Goal: Information Seeking & Learning: Learn about a topic

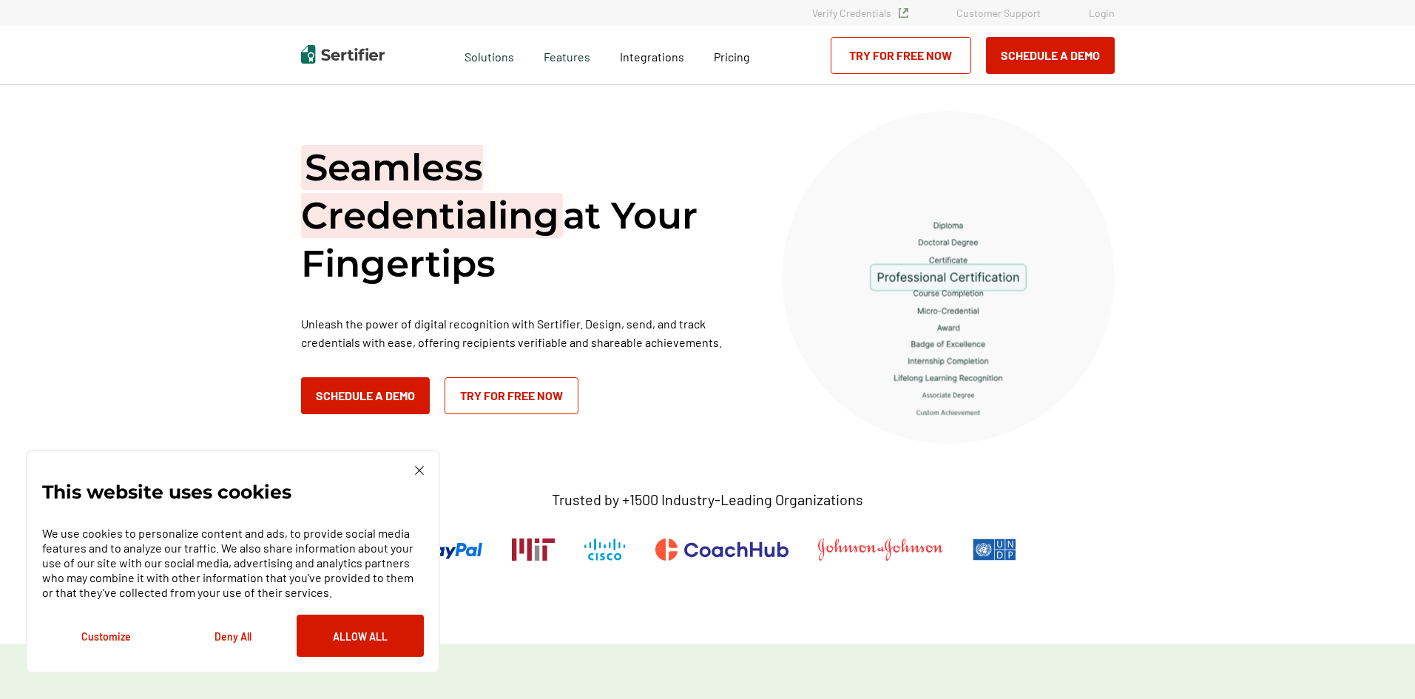
click at [419, 471] on img at bounding box center [419, 470] width 9 height 9
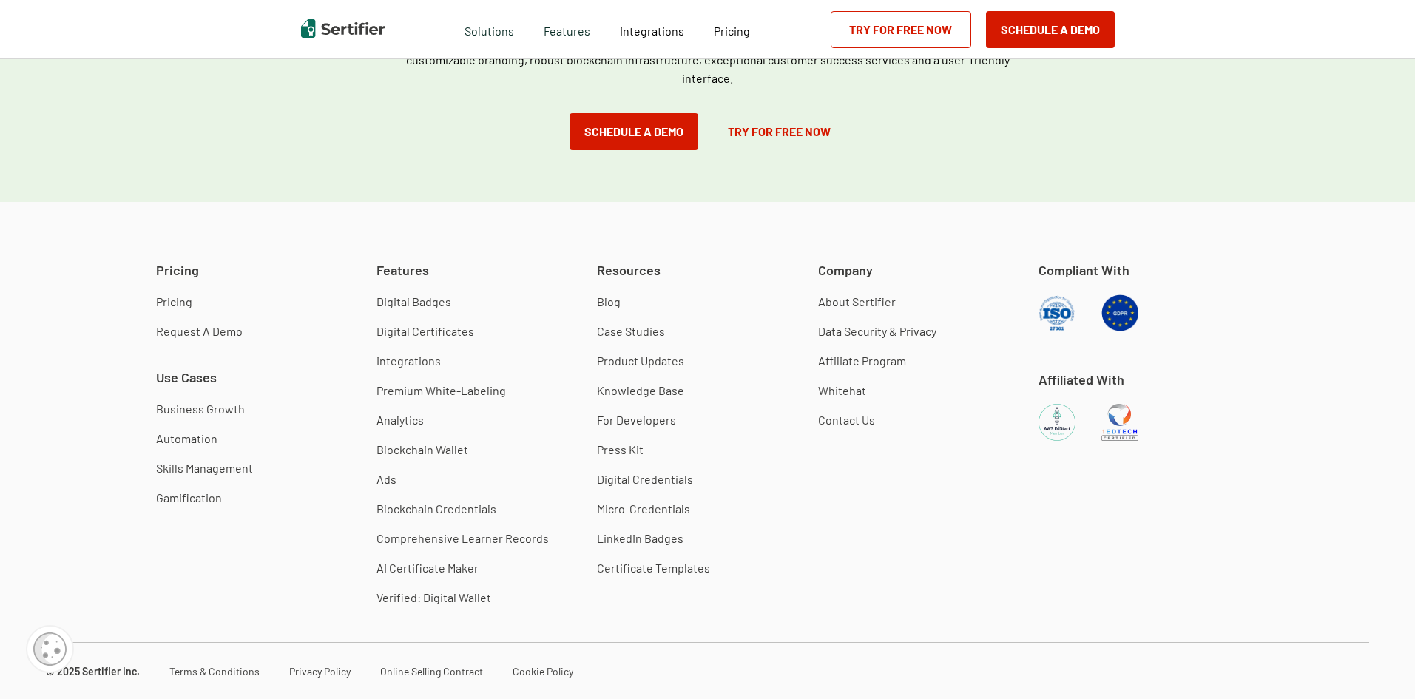
scroll to position [4142, 0]
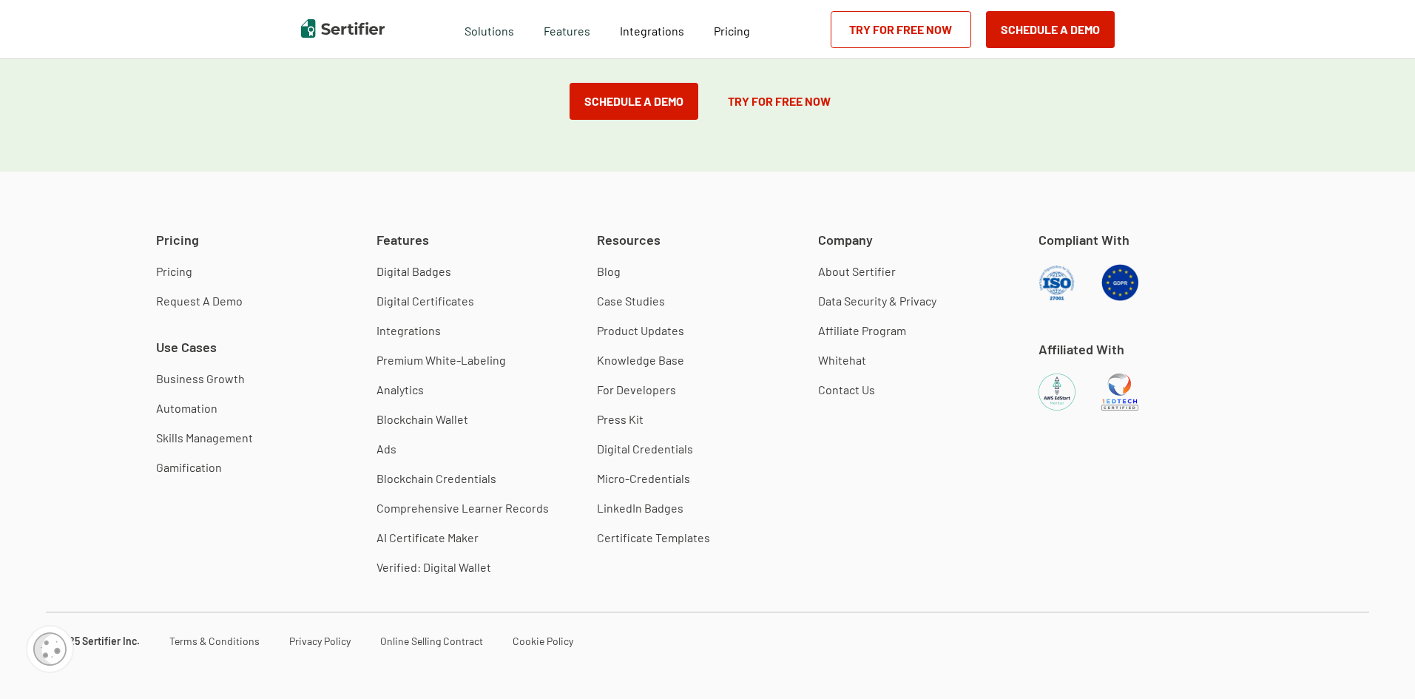
click at [846, 268] on link "About Sertifier" at bounding box center [857, 271] width 78 height 15
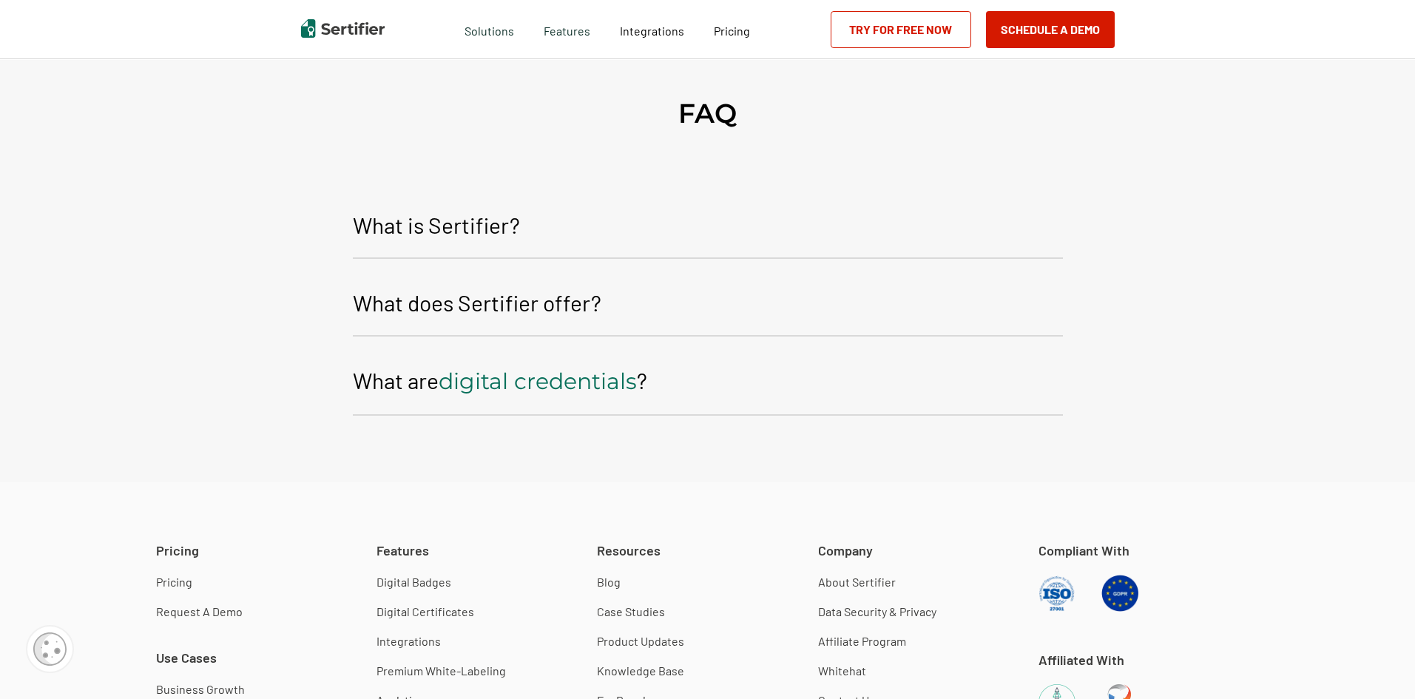
scroll to position [2293, 0]
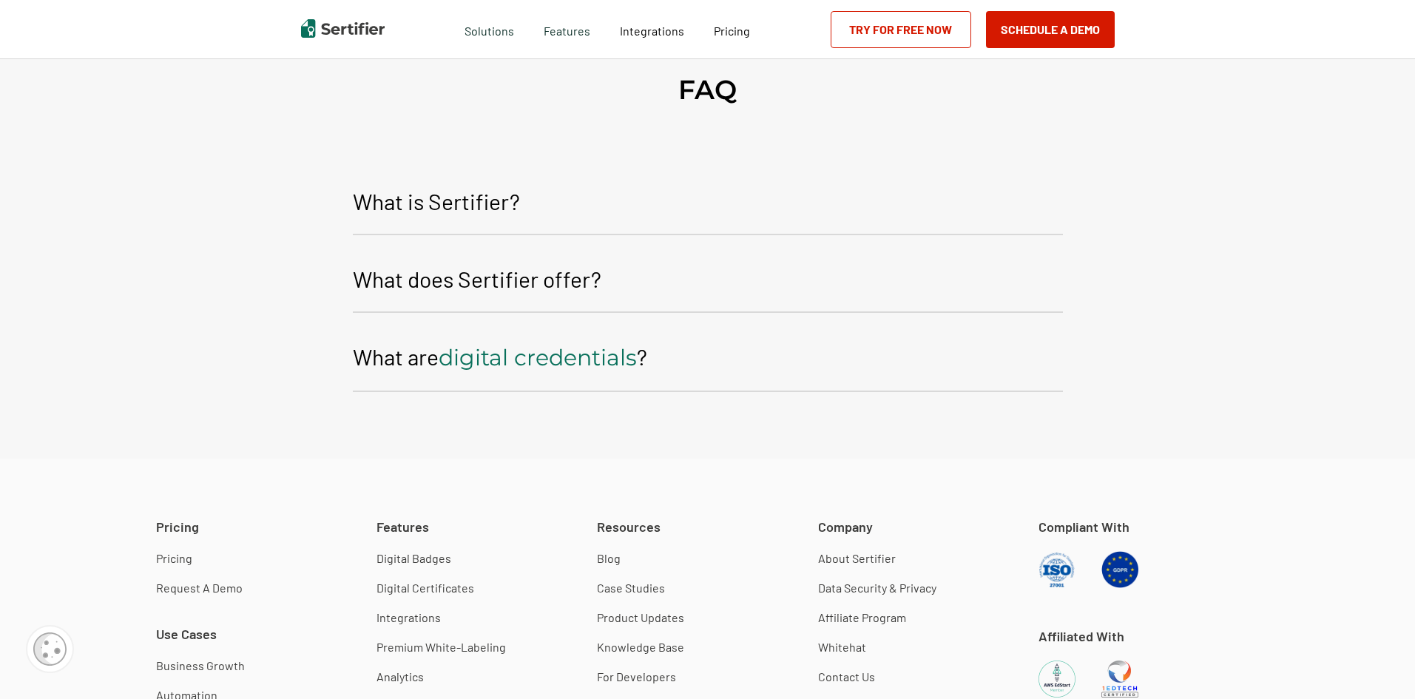
click at [410, 206] on p "What is Sertifier?" at bounding box center [436, 201] width 167 height 36
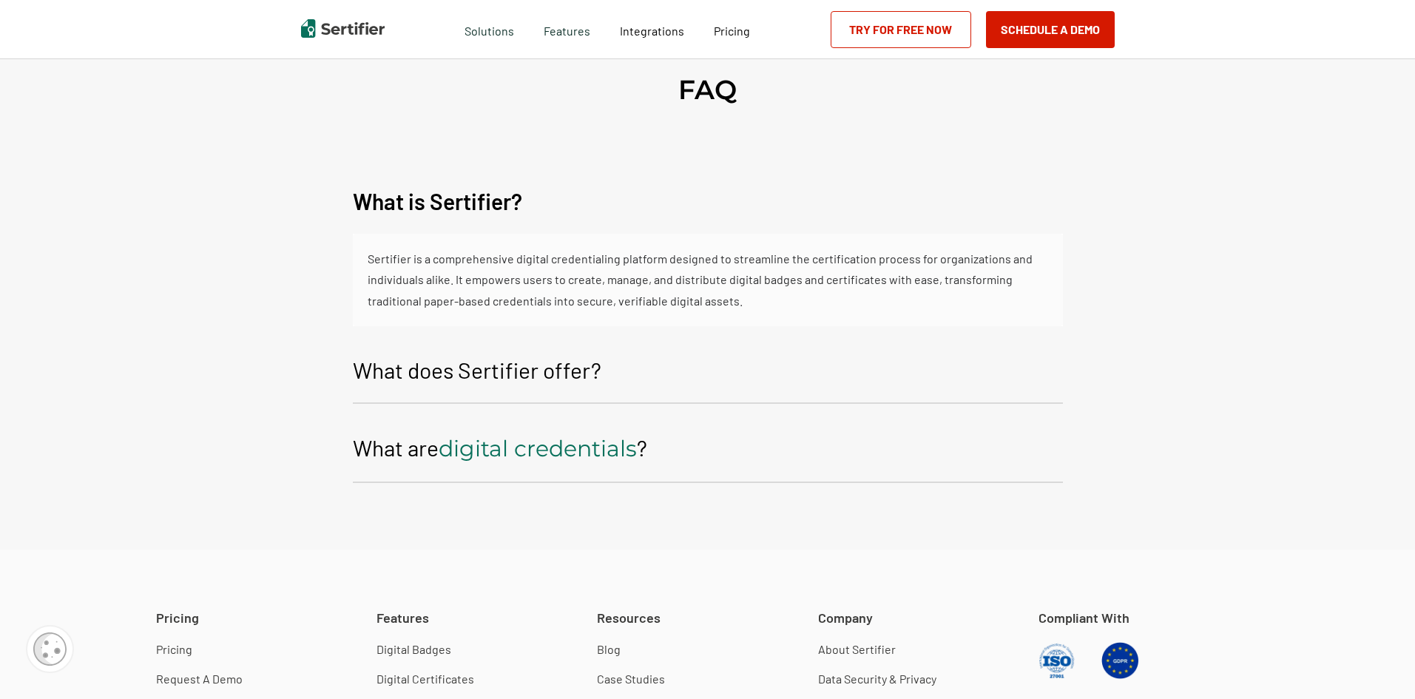
click at [410, 206] on p "What is Sertifier?" at bounding box center [437, 201] width 169 height 36
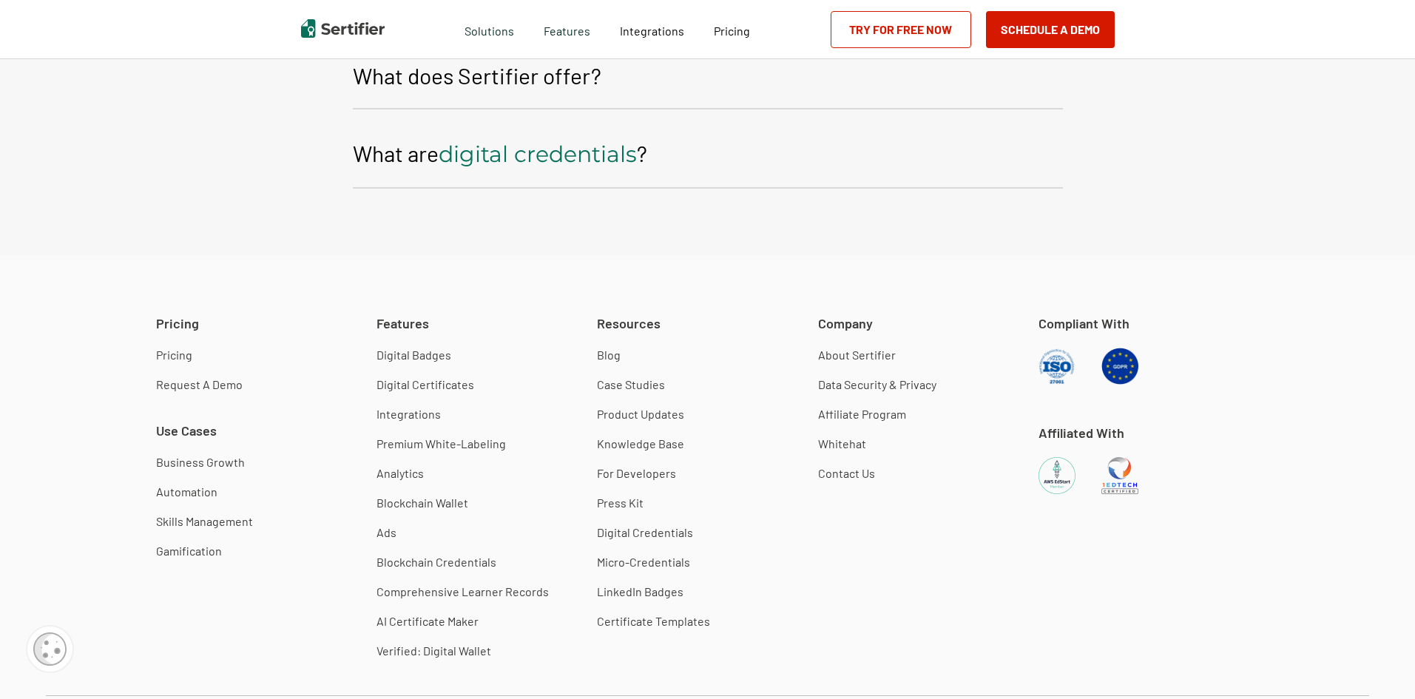
scroll to position [2515, 0]
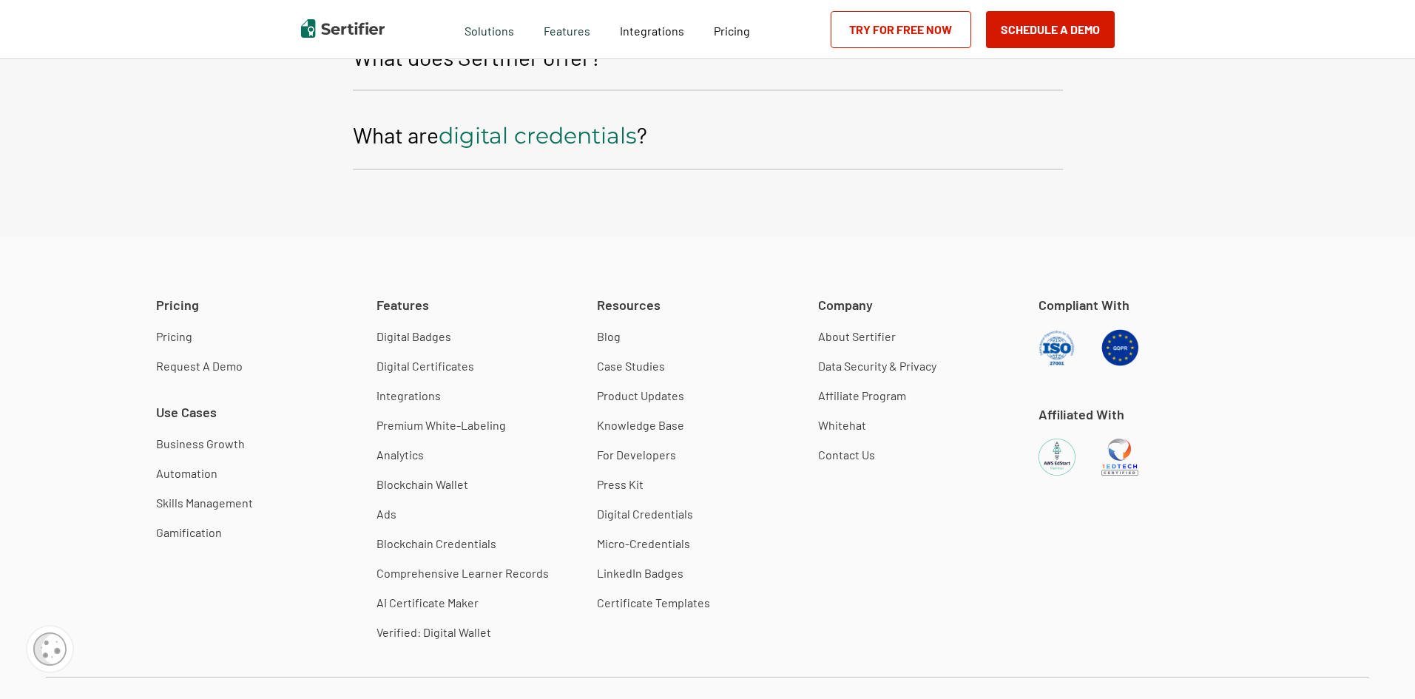
click at [909, 368] on link "Data Security & Privacy" at bounding box center [877, 366] width 118 height 15
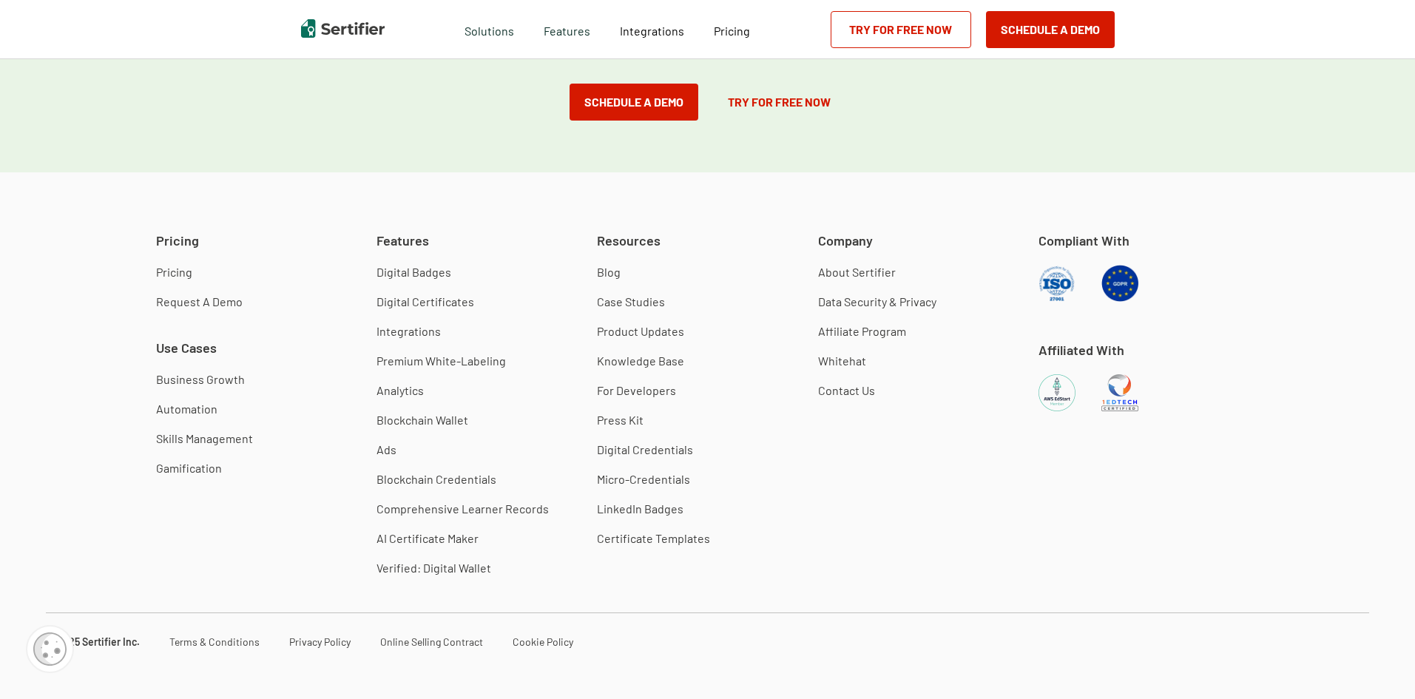
scroll to position [2200, 0]
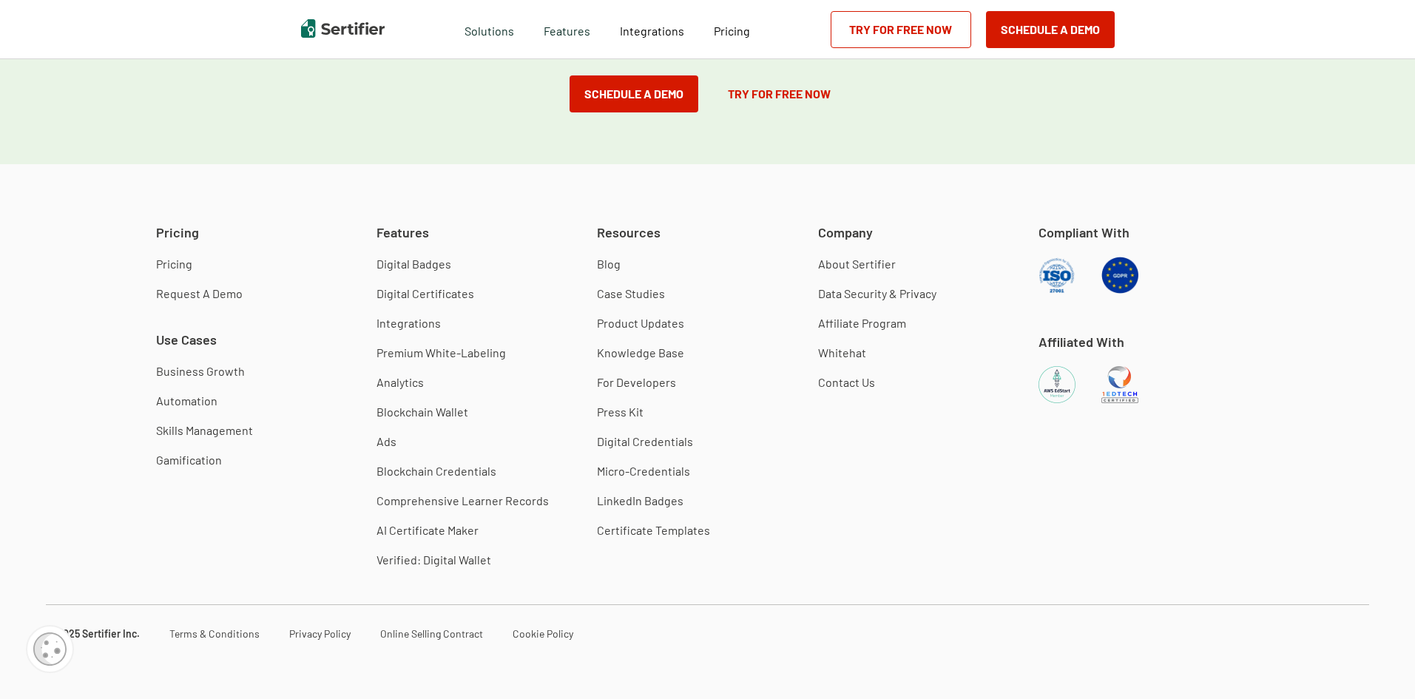
click at [413, 324] on link "Integrations" at bounding box center [408, 323] width 64 height 15
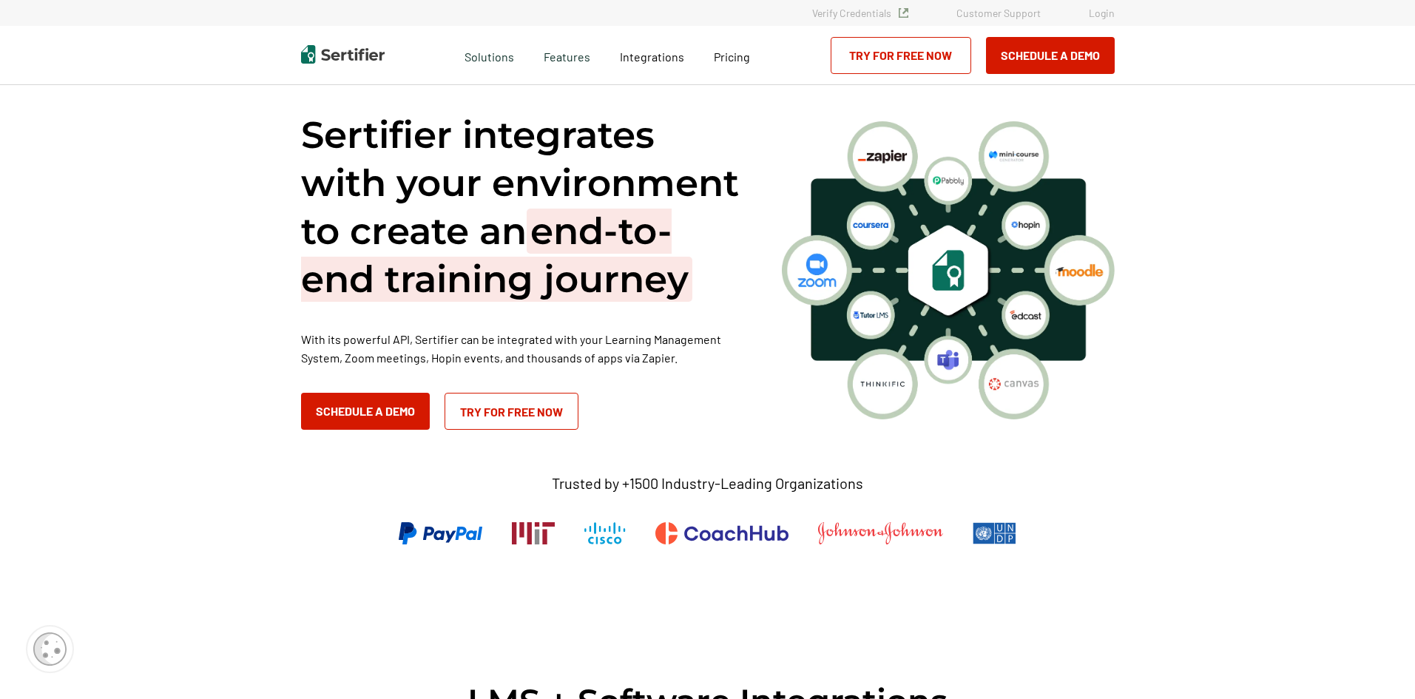
click at [325, 50] on img at bounding box center [343, 54] width 84 height 18
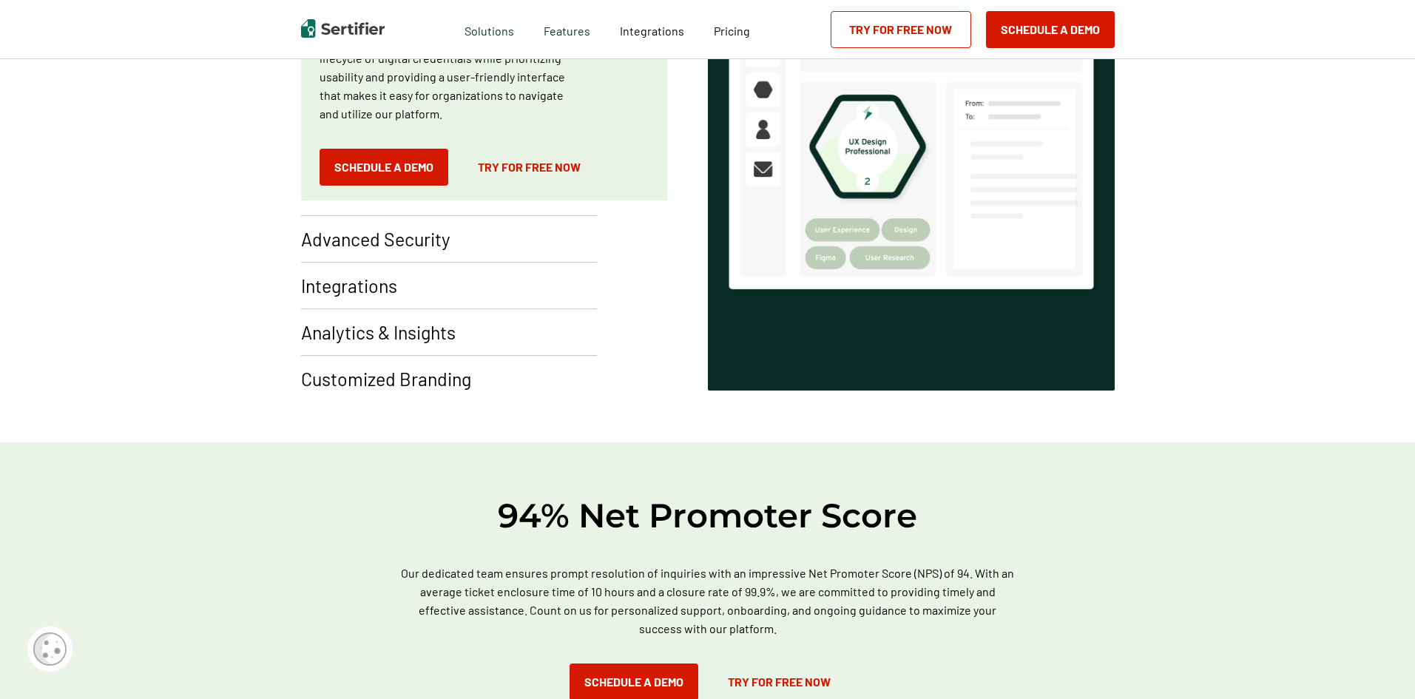
scroll to position [1183, 0]
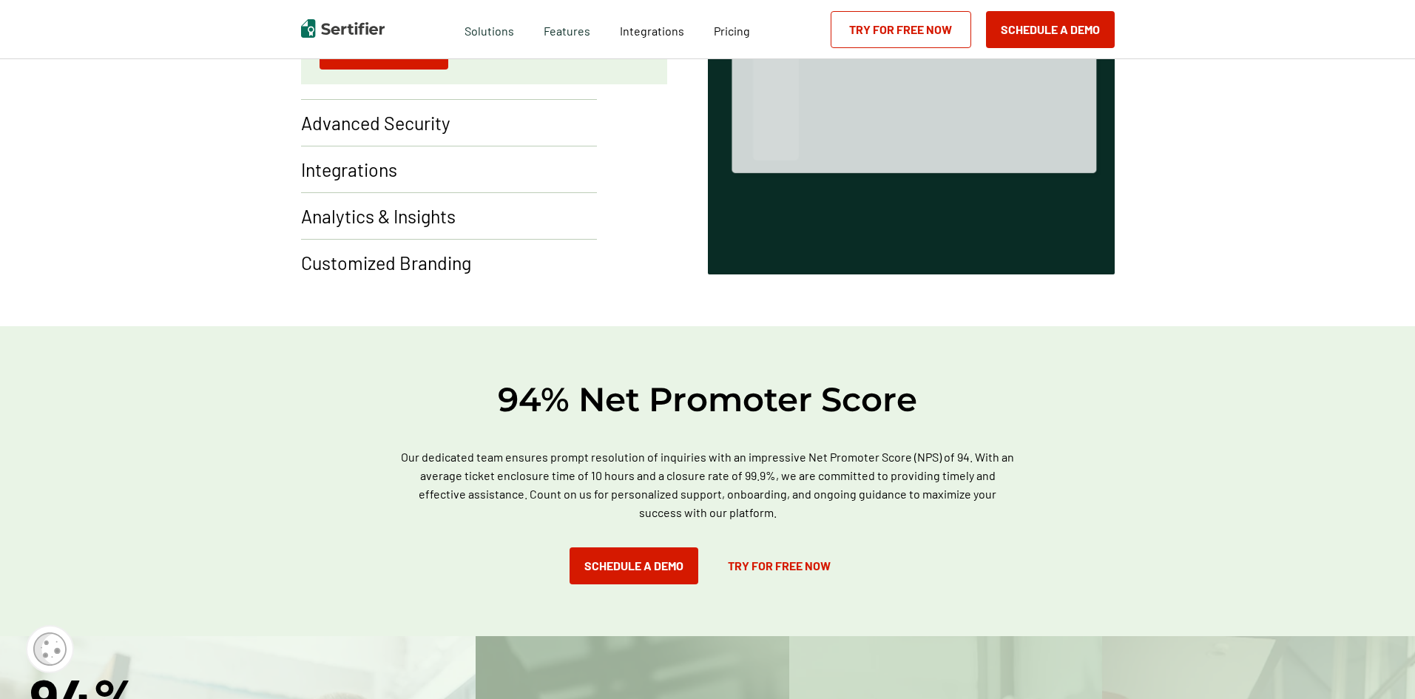
click at [352, 173] on p "Integrations" at bounding box center [349, 170] width 96 height 24
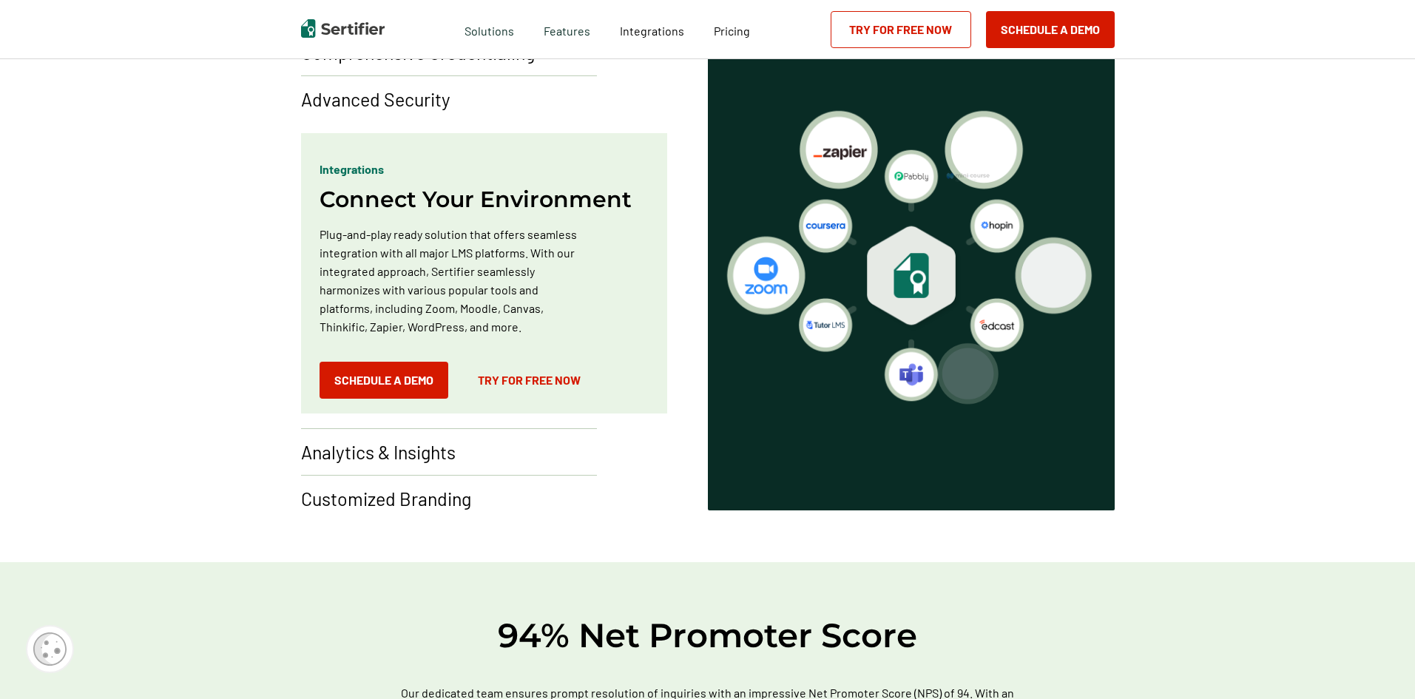
scroll to position [888, 0]
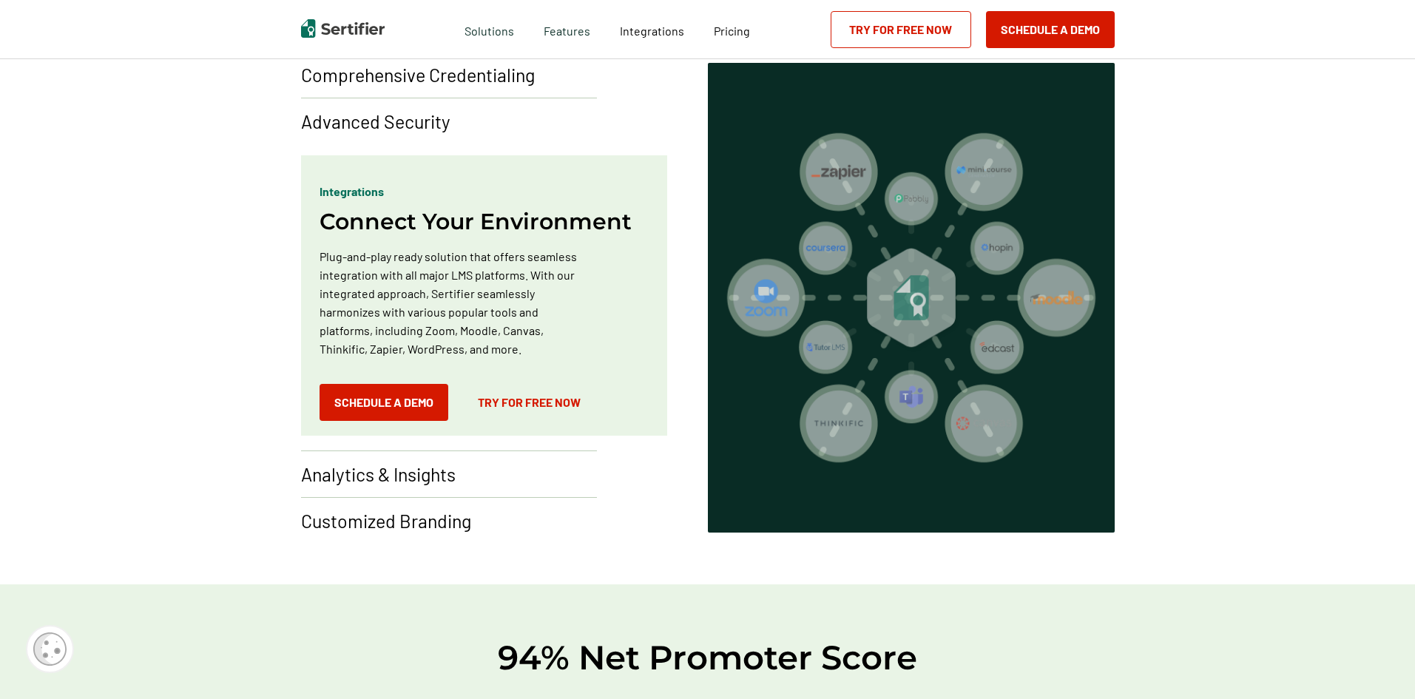
click at [394, 126] on p "Advanced Security" at bounding box center [375, 121] width 149 height 24
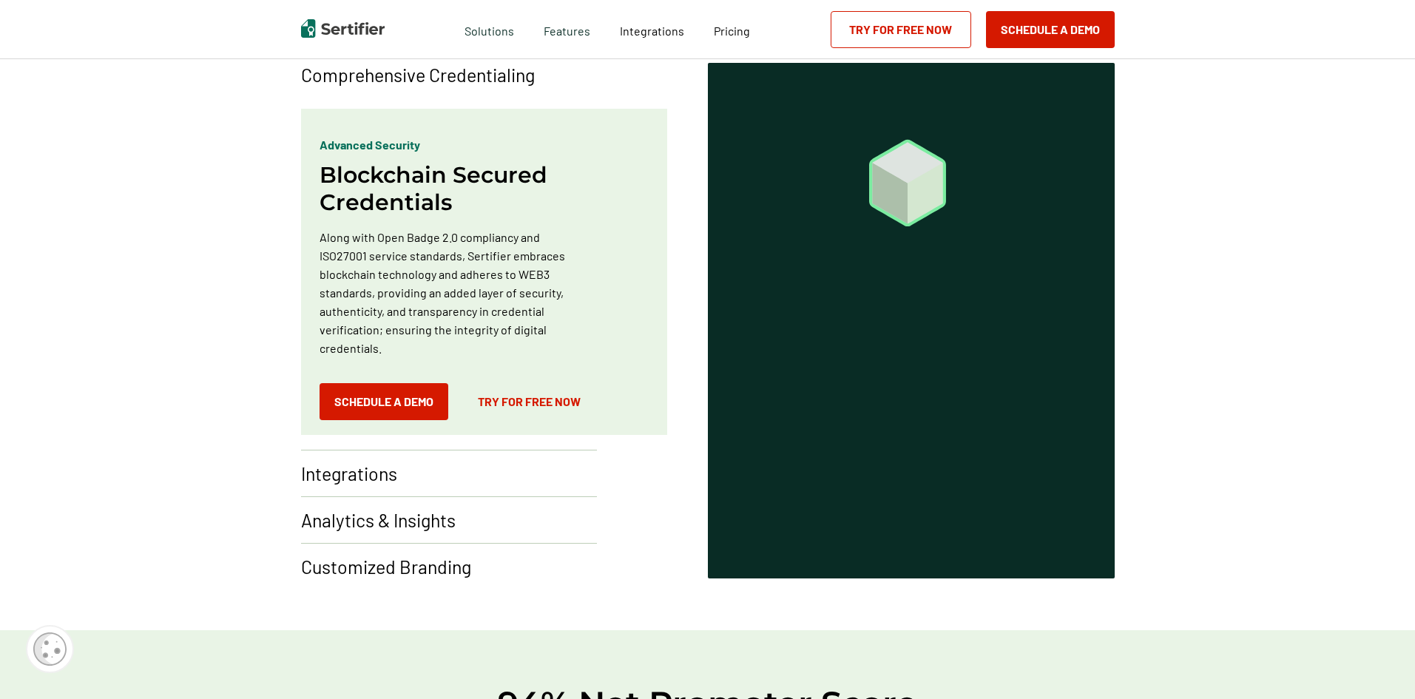
click at [436, 520] on p "Analytics & Insights" at bounding box center [378, 520] width 155 height 24
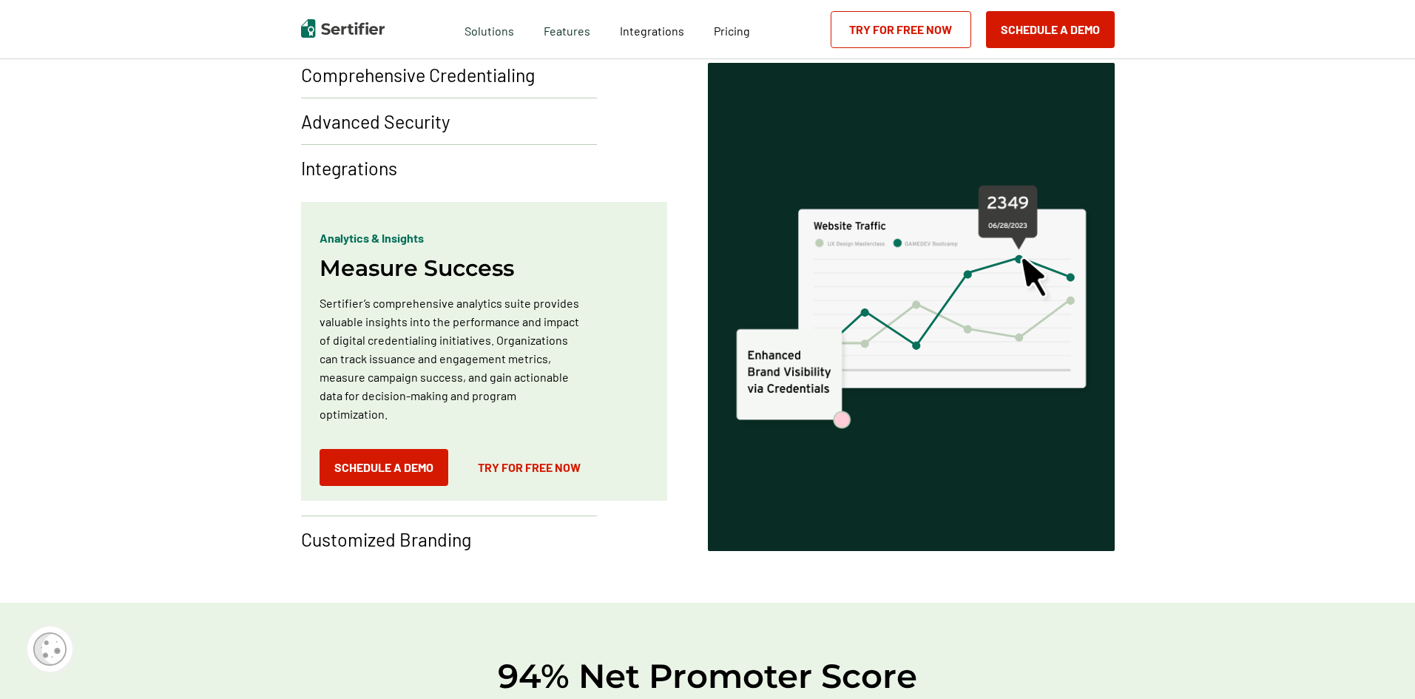
click at [351, 533] on p "Customized Branding" at bounding box center [386, 539] width 170 height 24
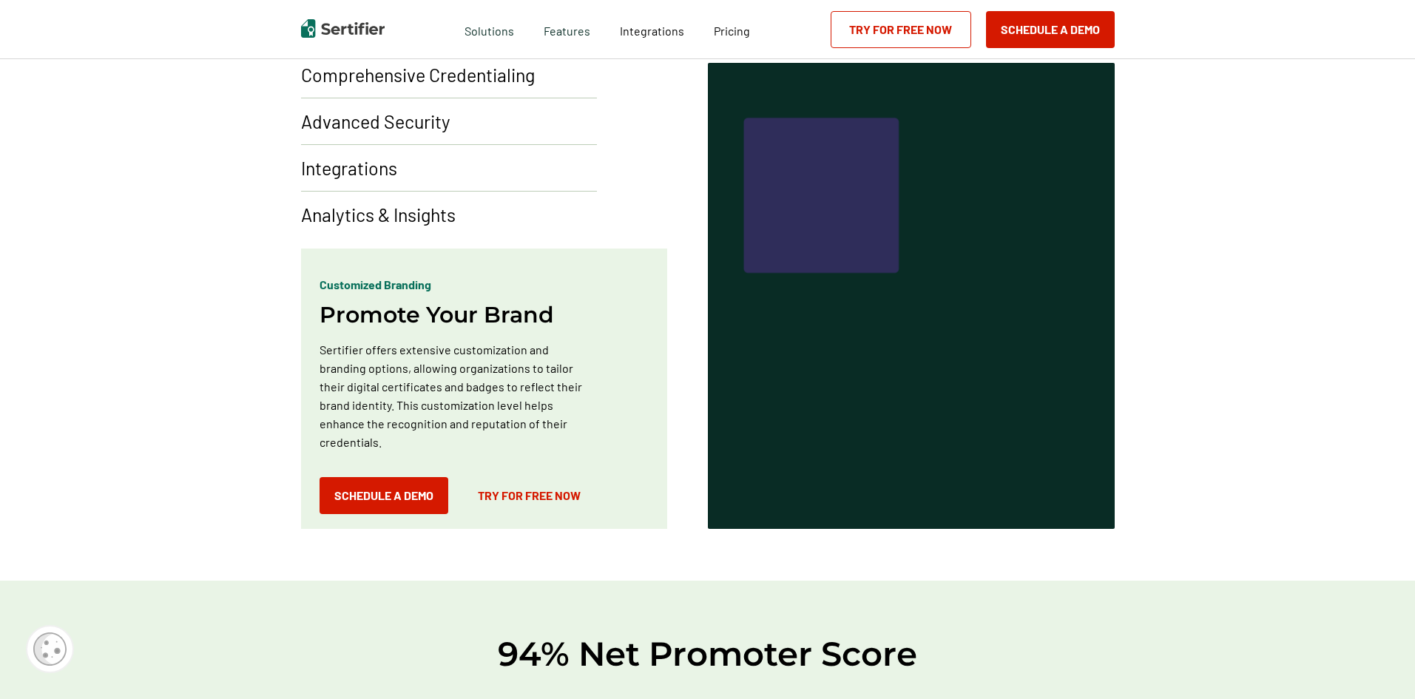
click at [400, 218] on p "Analytics & Insights" at bounding box center [378, 215] width 155 height 24
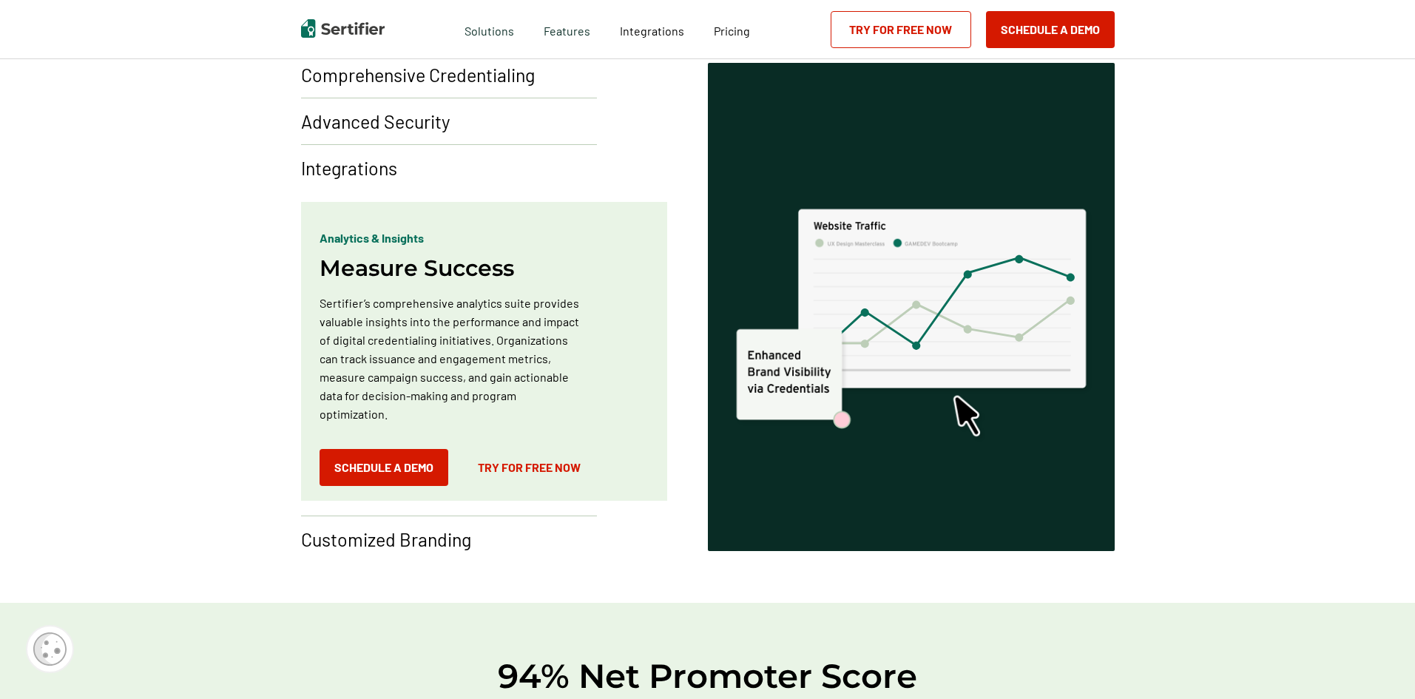
click at [356, 177] on p "Integrations" at bounding box center [349, 168] width 96 height 24
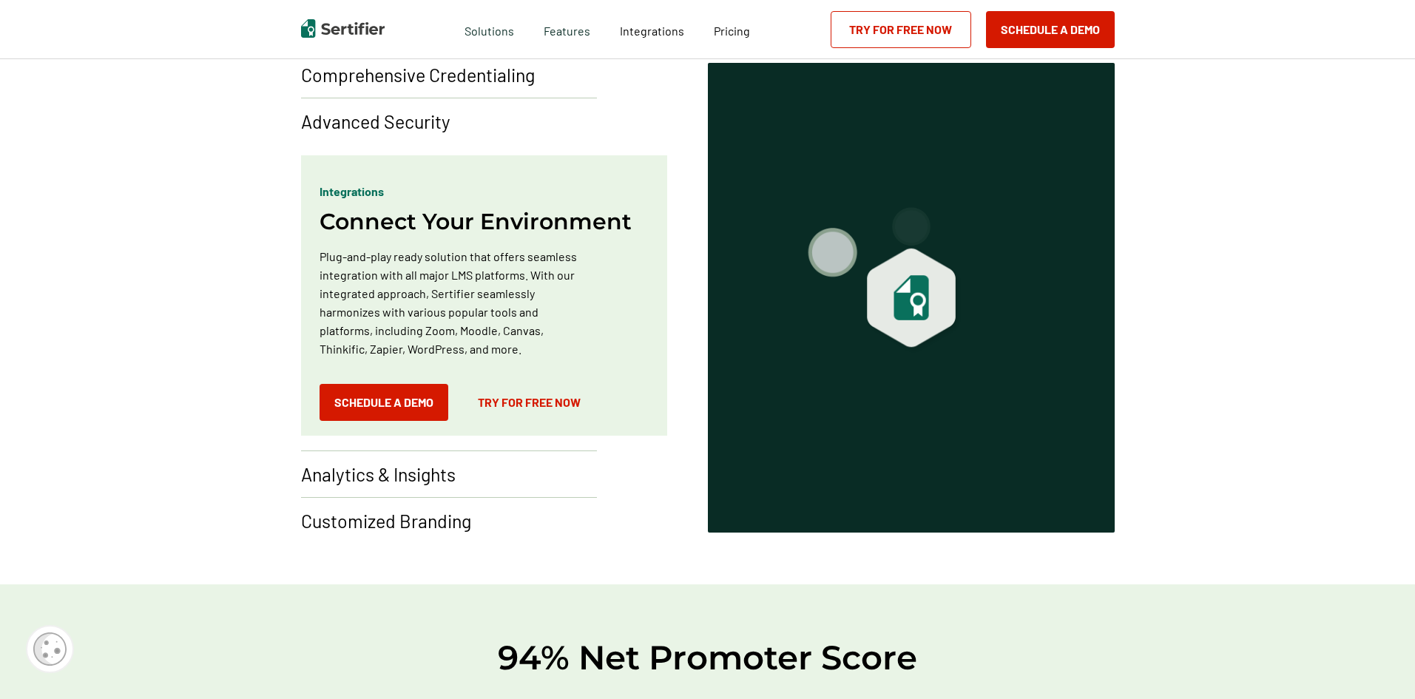
click at [382, 129] on p "Advanced Security" at bounding box center [375, 121] width 149 height 24
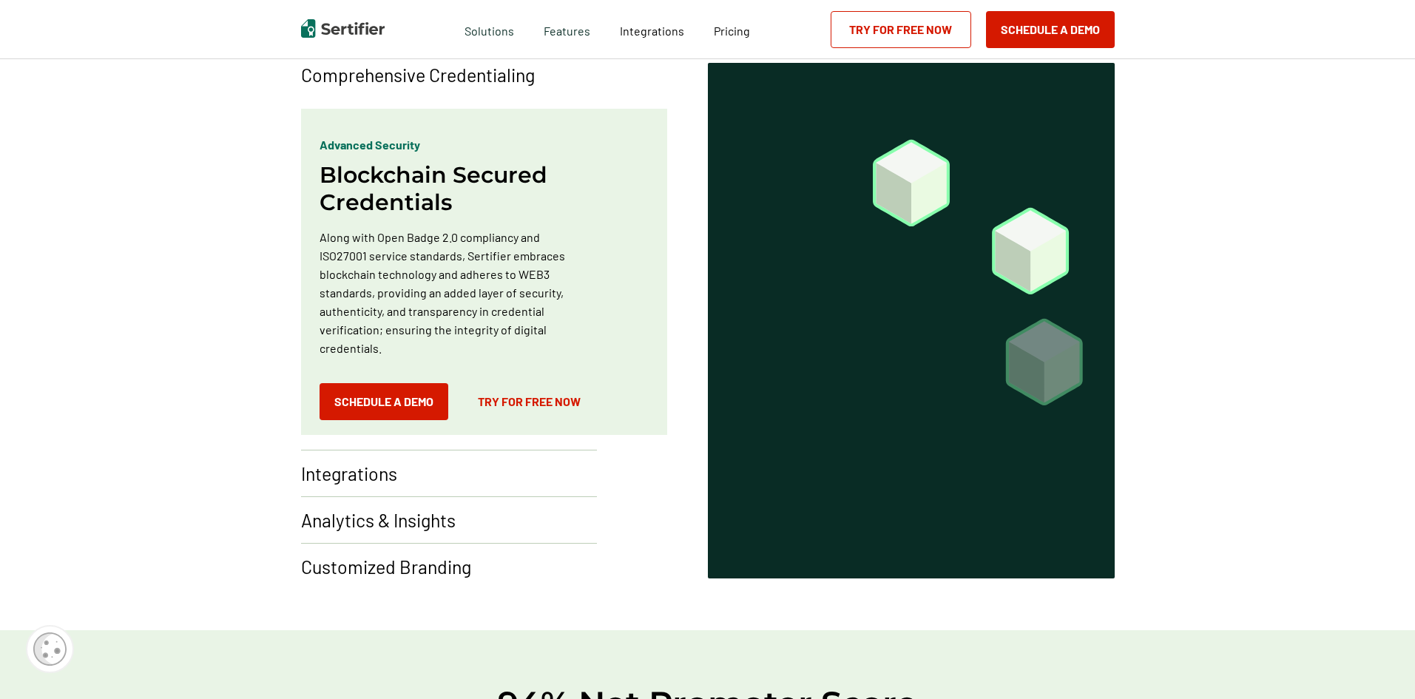
click at [397, 98] on div "Comprehensive Credentialing" at bounding box center [489, 274] width 377 height 352
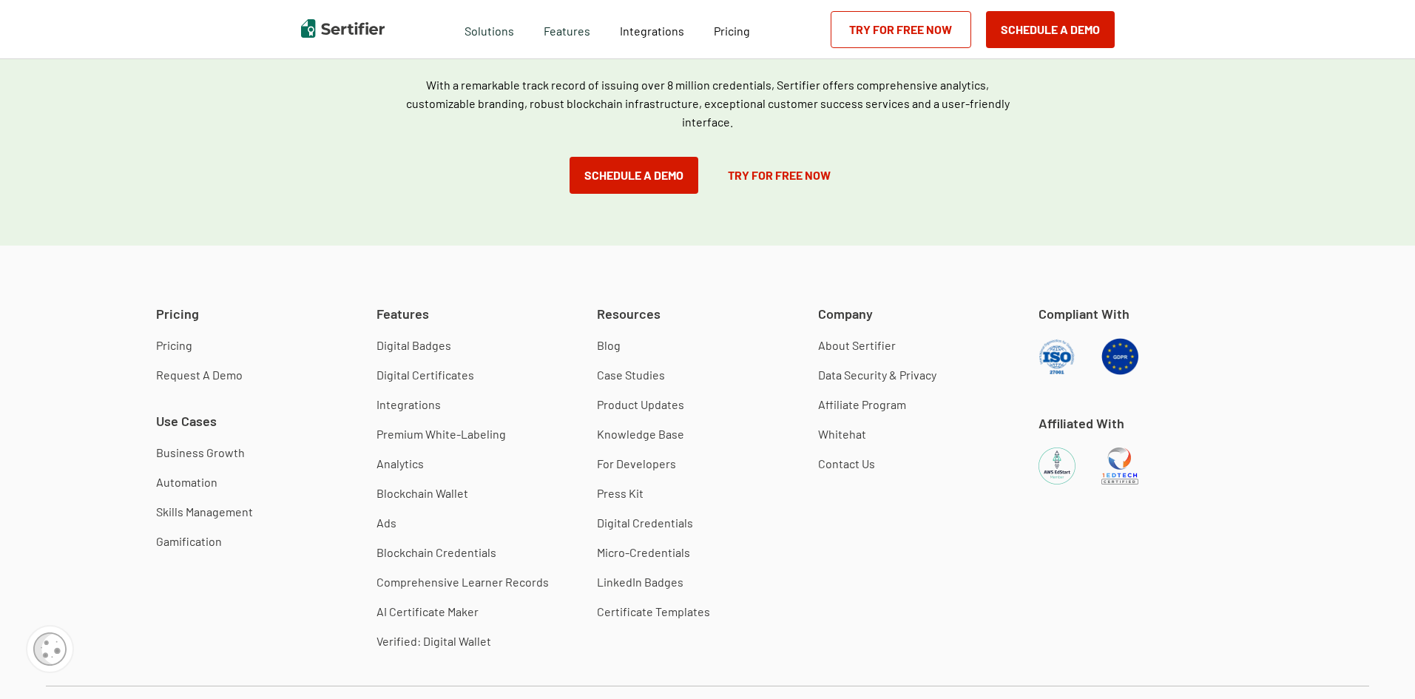
scroll to position [4142, 0]
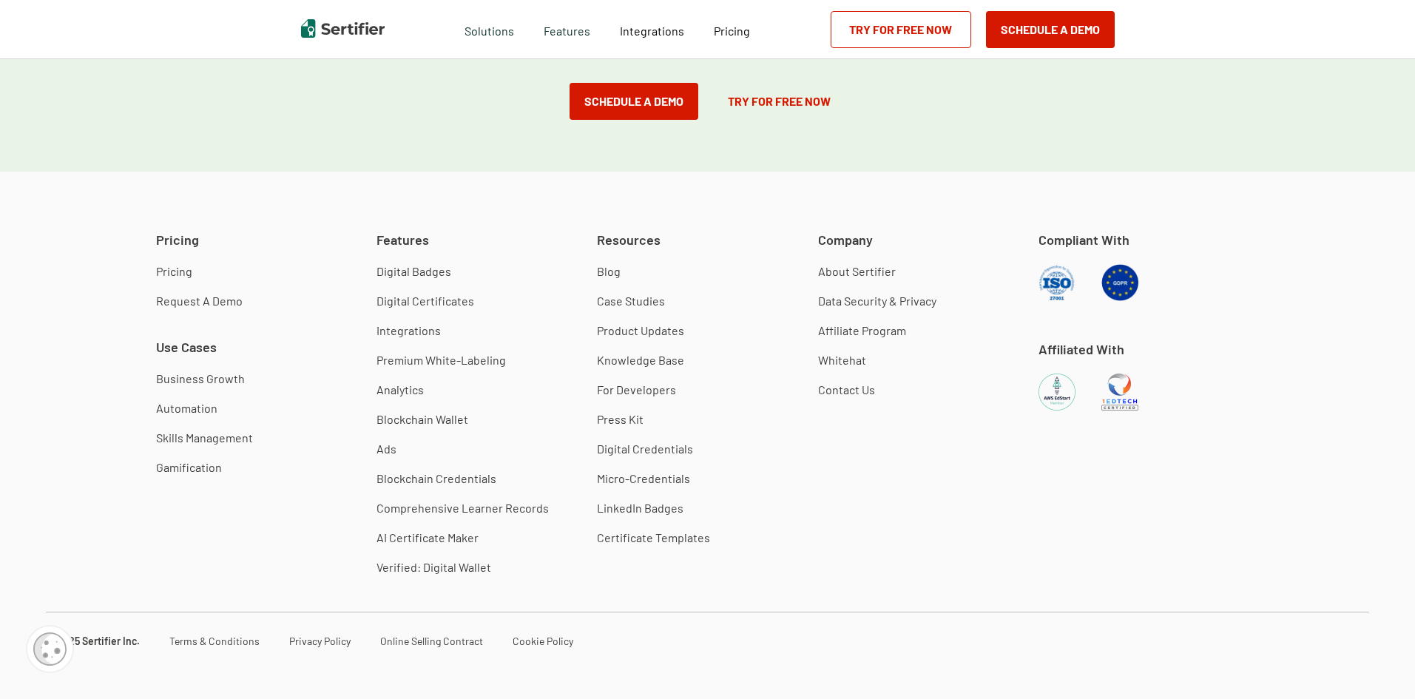
click at [419, 277] on link "Digital Badges" at bounding box center [413, 271] width 75 height 15
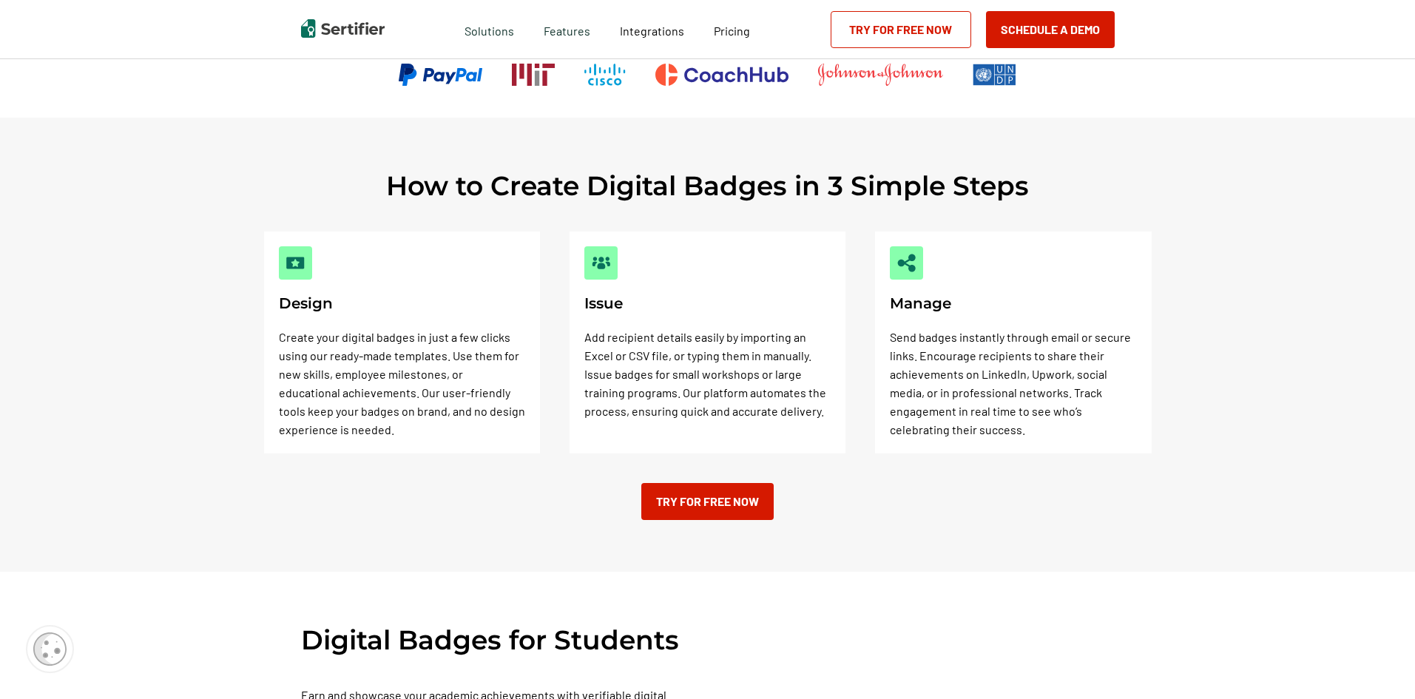
scroll to position [370, 0]
